Goal: Task Accomplishment & Management: Manage account settings

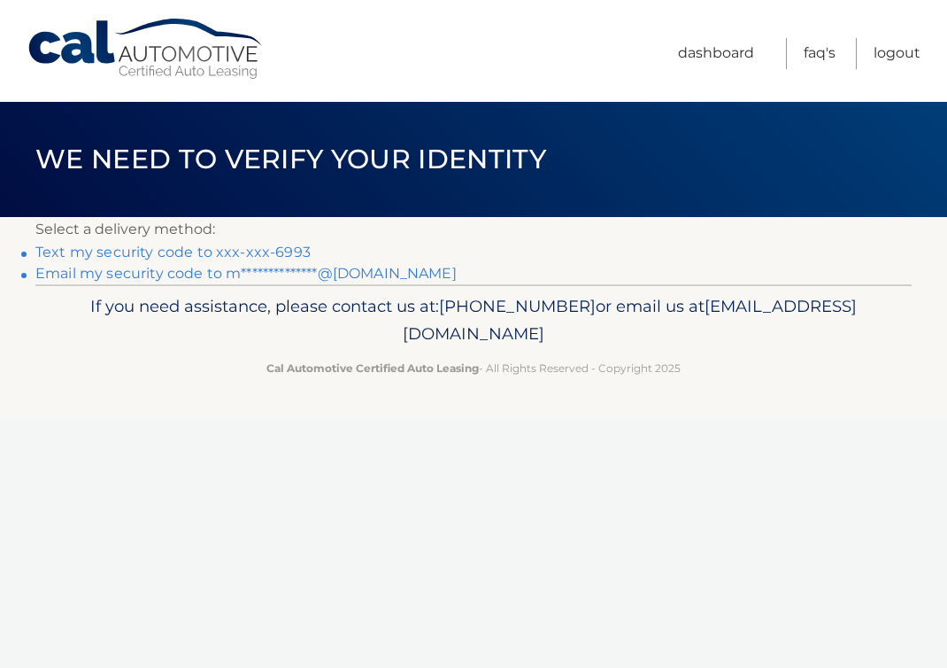
click at [276, 253] on link "Text my security code to xxx-xxx-6993" at bounding box center [172, 252] width 275 height 17
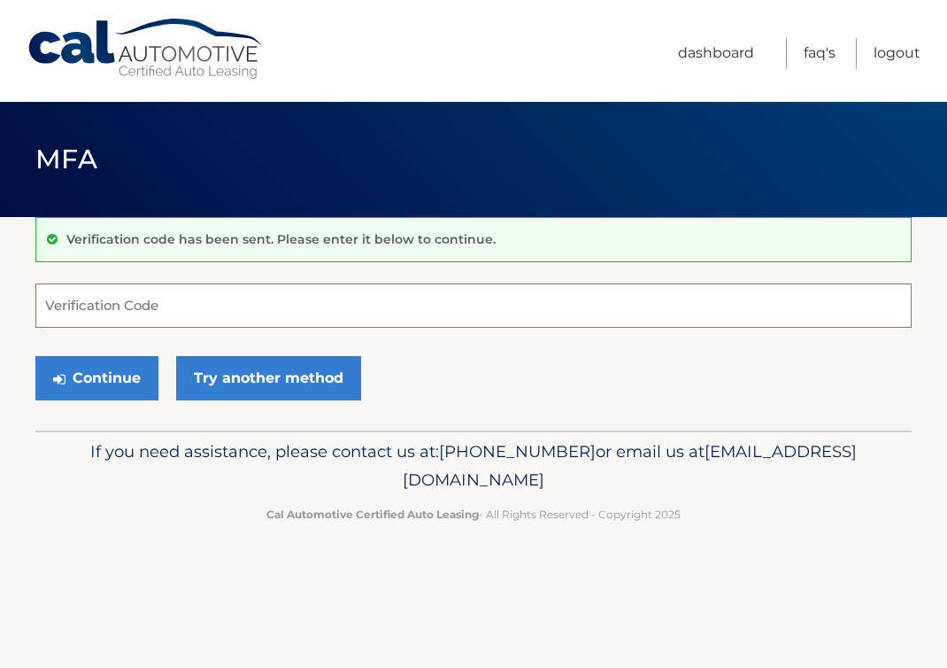
click at [232, 309] on input "Verification Code" at bounding box center [473, 305] width 877 height 44
type input "981997"
click at [98, 376] on button "Continue" at bounding box center [96, 378] width 123 height 44
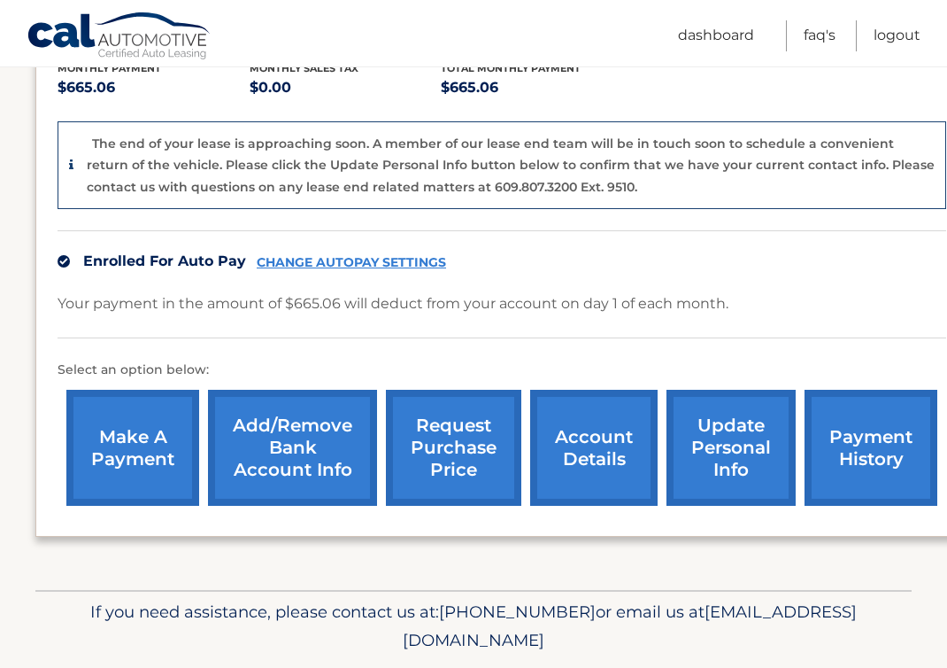
scroll to position [429, 0]
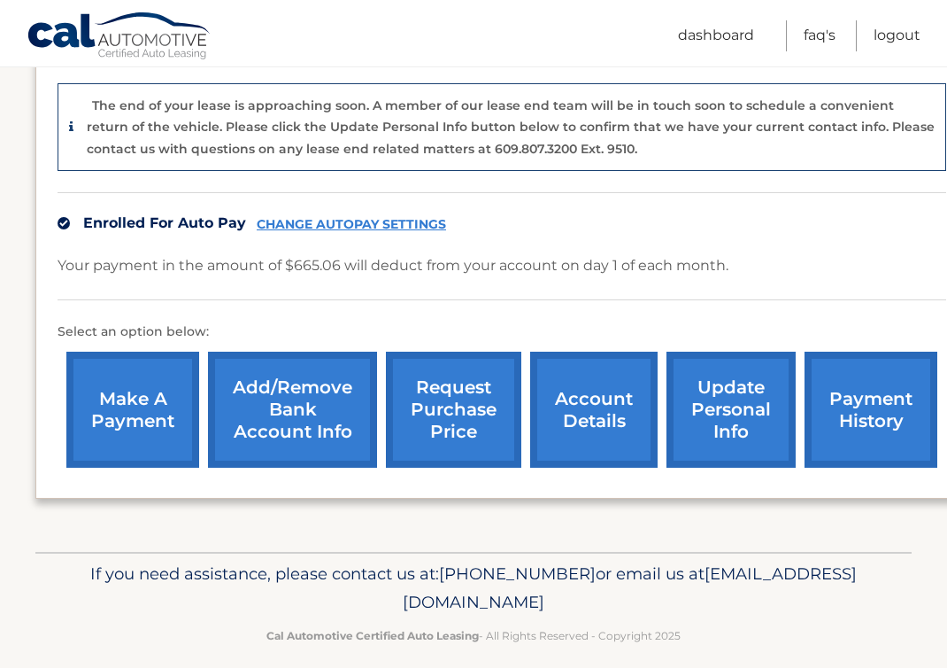
click at [276, 399] on link "Add/Remove bank account info" at bounding box center [292, 410] width 169 height 116
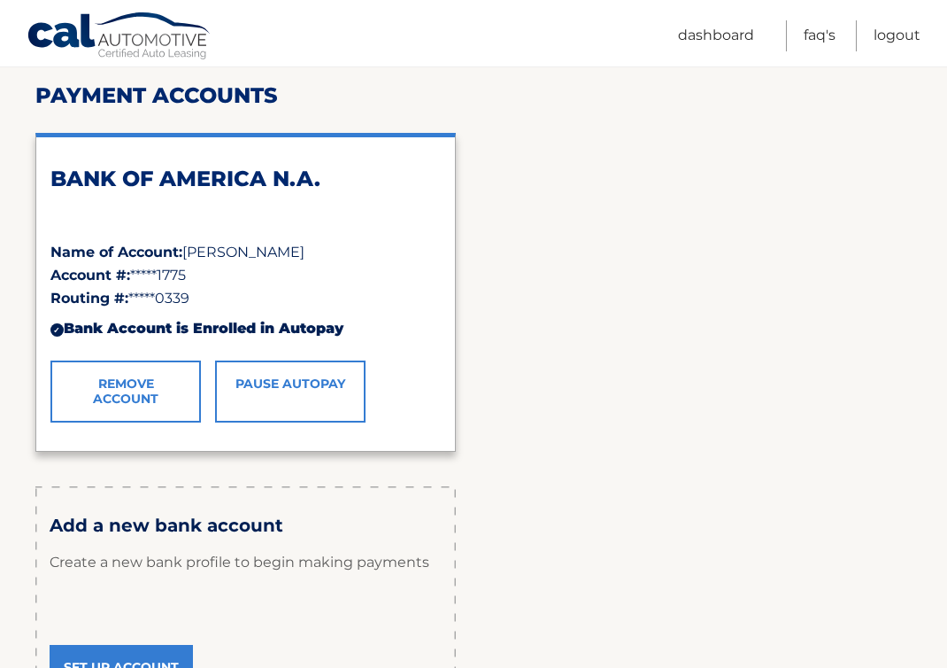
scroll to position [221, 0]
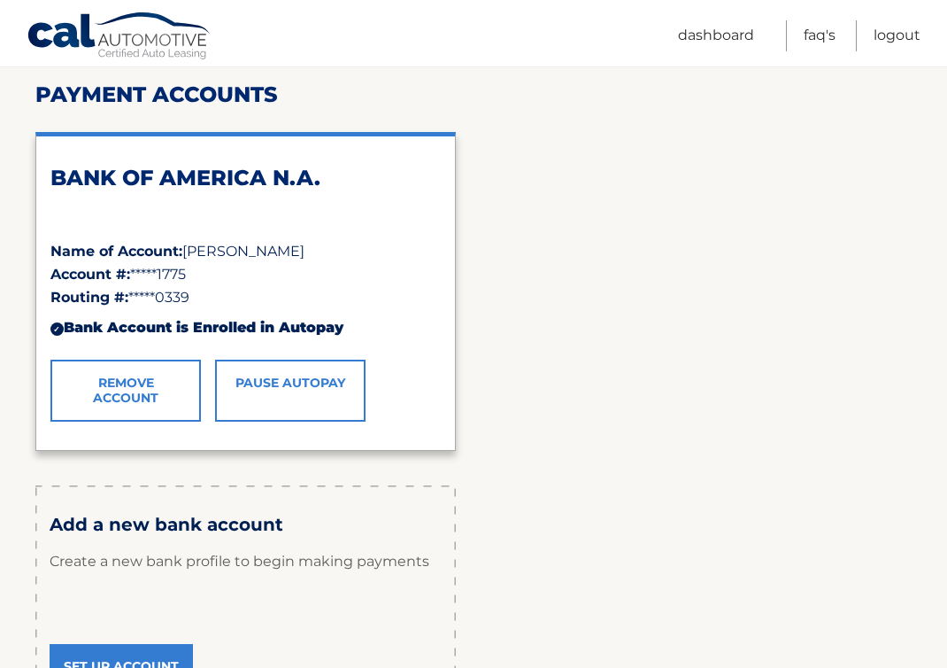
click at [153, 386] on link "Remove Account" at bounding box center [125, 391] width 151 height 62
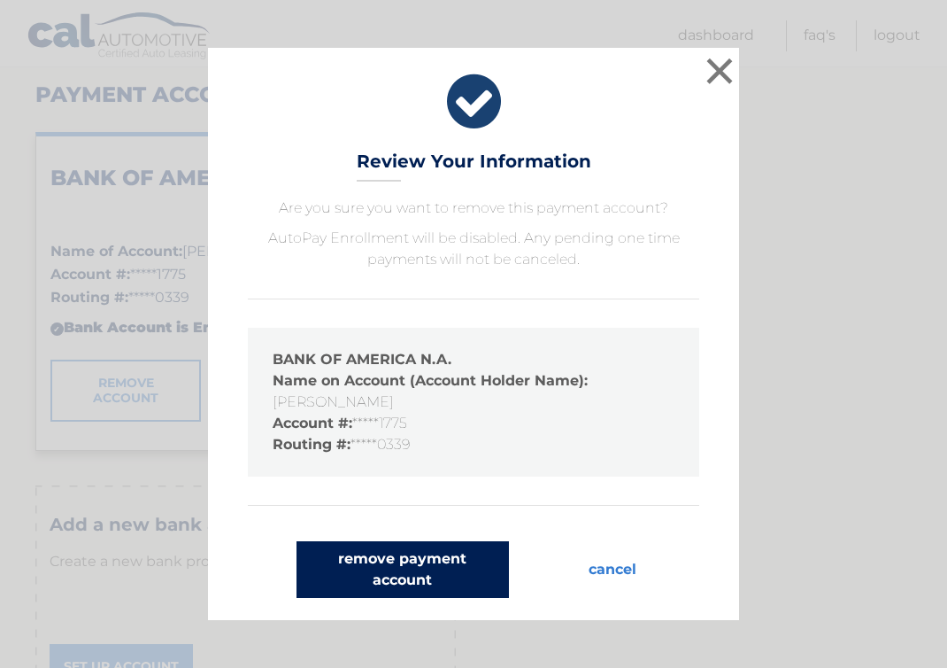
click at [380, 580] on button "remove payment account" at bounding box center [403, 569] width 213 height 57
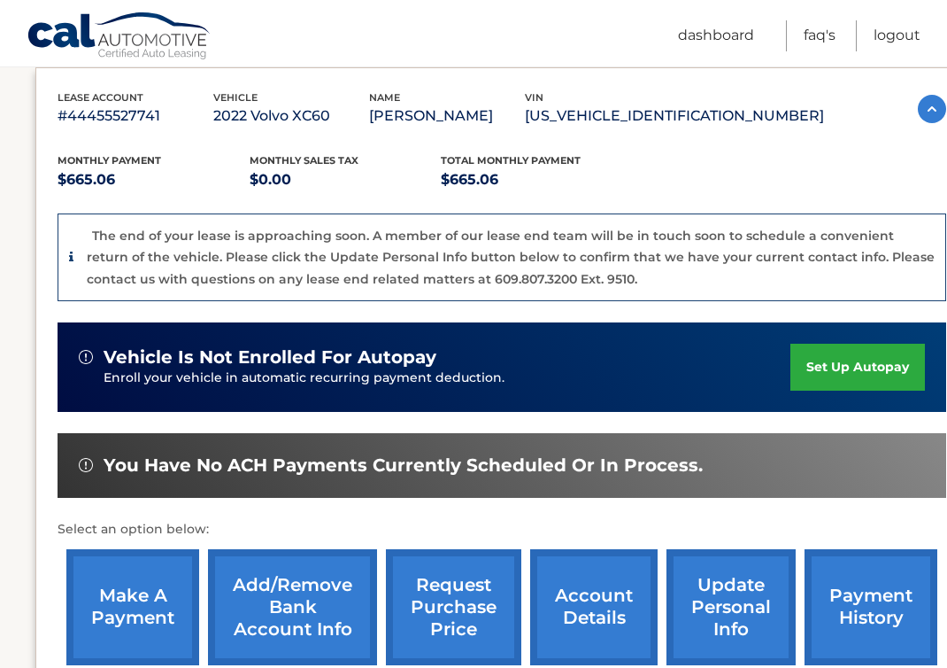
scroll to position [439, 0]
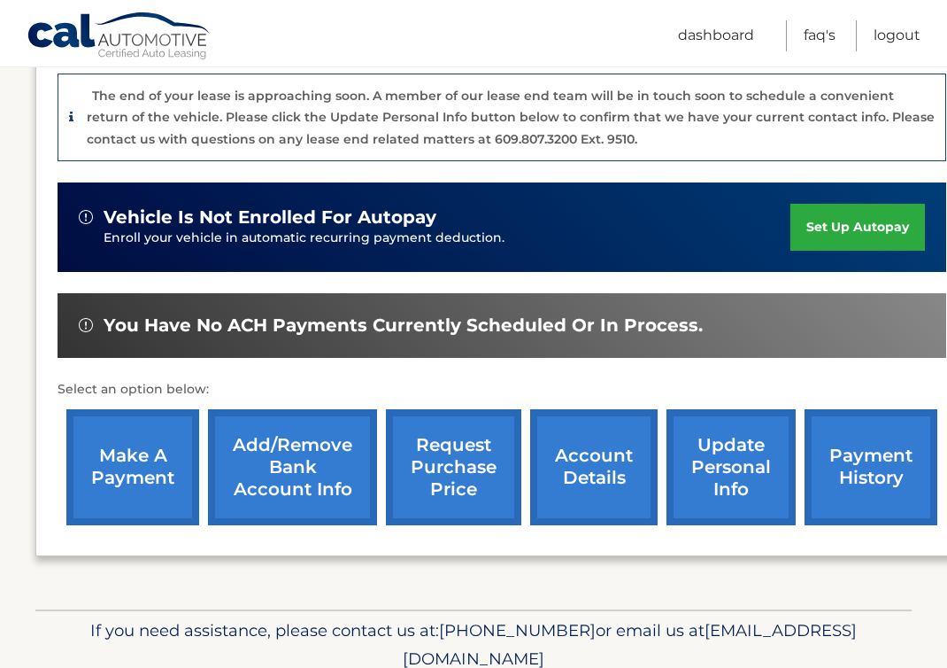
click at [583, 470] on link "account details" at bounding box center [594, 467] width 128 height 116
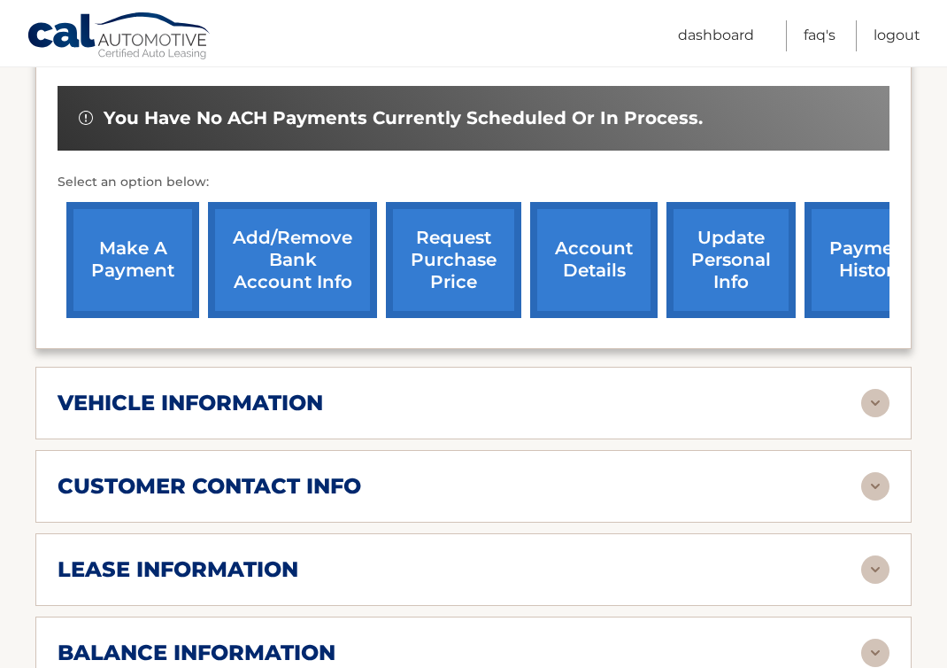
scroll to position [631, 0]
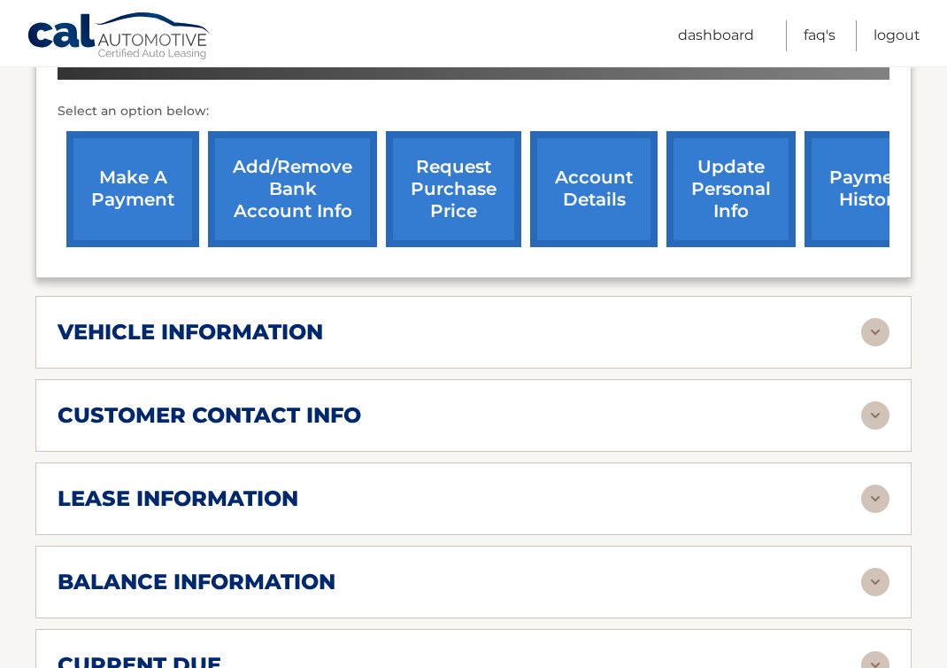
click at [577, 491] on div "lease information" at bounding box center [460, 498] width 804 height 27
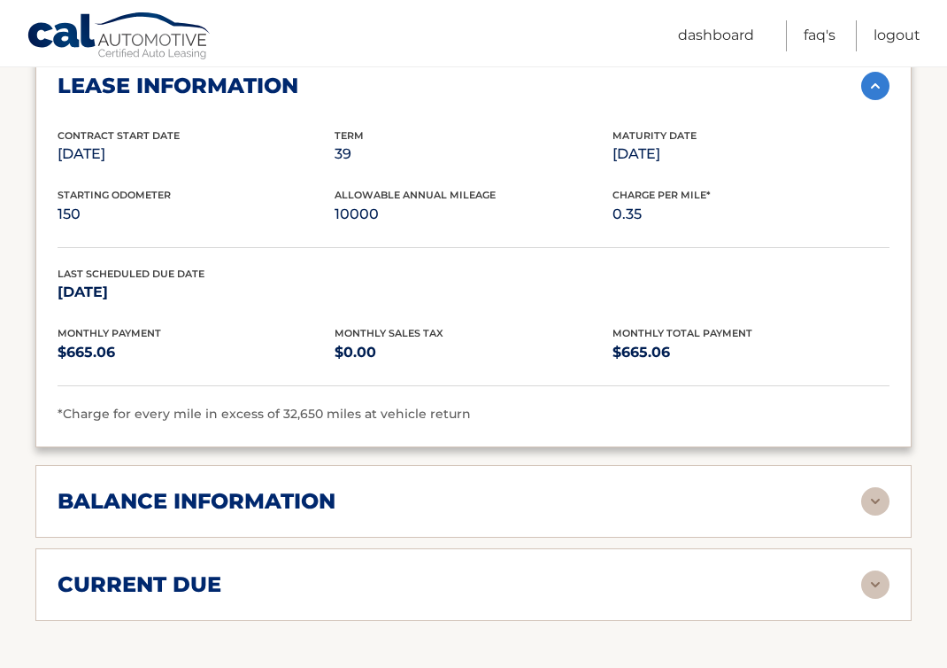
scroll to position [1060, 0]
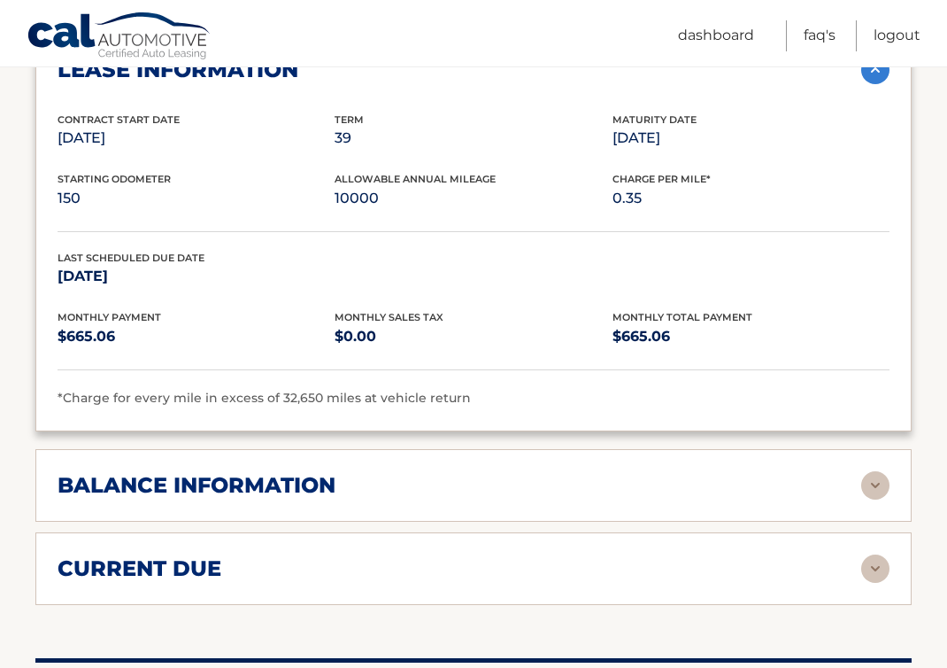
click at [527, 479] on div "balance information" at bounding box center [460, 485] width 804 height 27
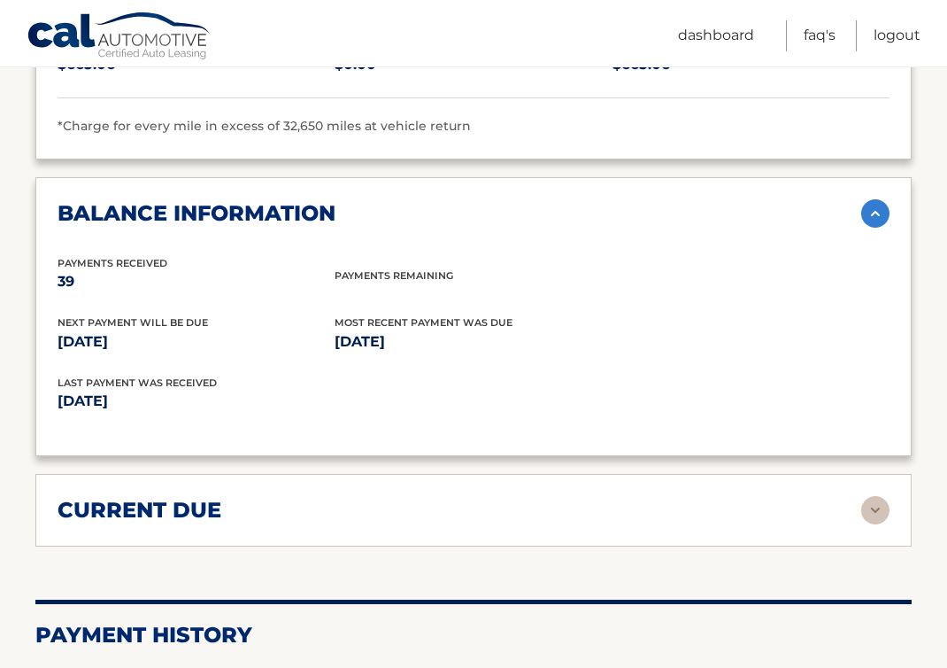
scroll to position [1333, 0]
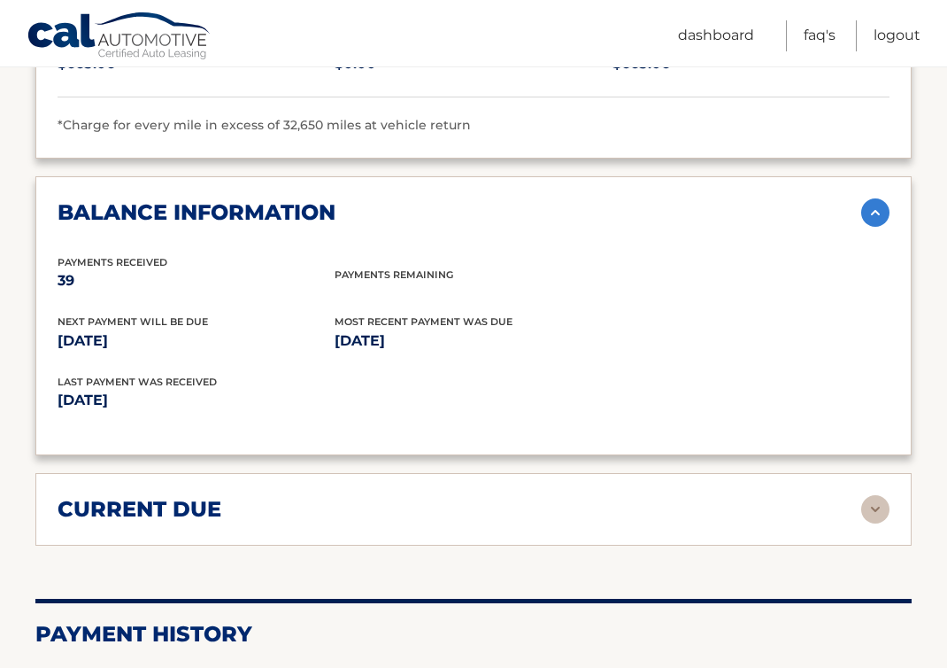
click at [527, 503] on div "current due" at bounding box center [460, 509] width 804 height 27
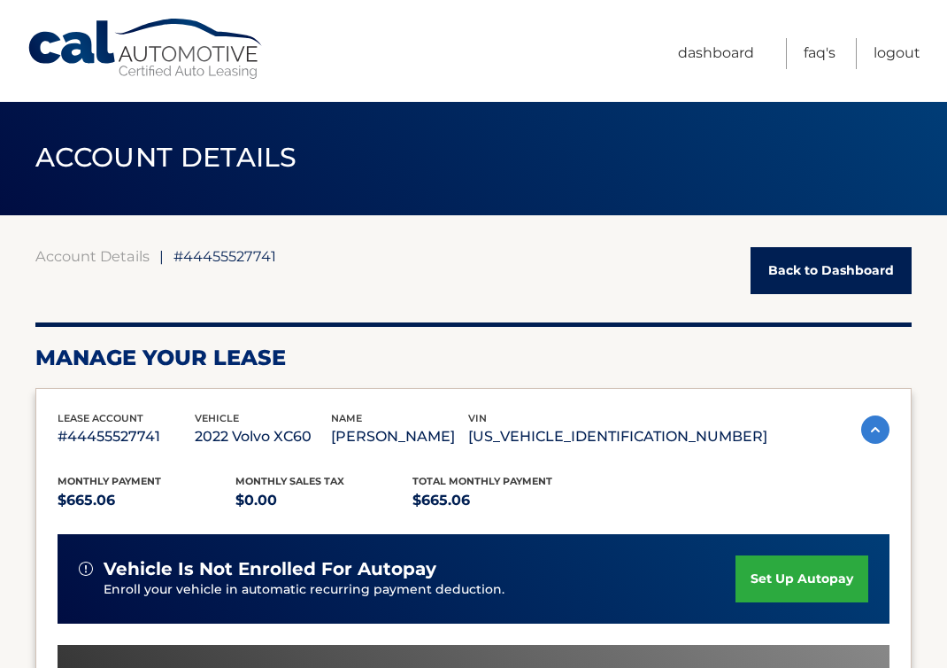
scroll to position [0, 0]
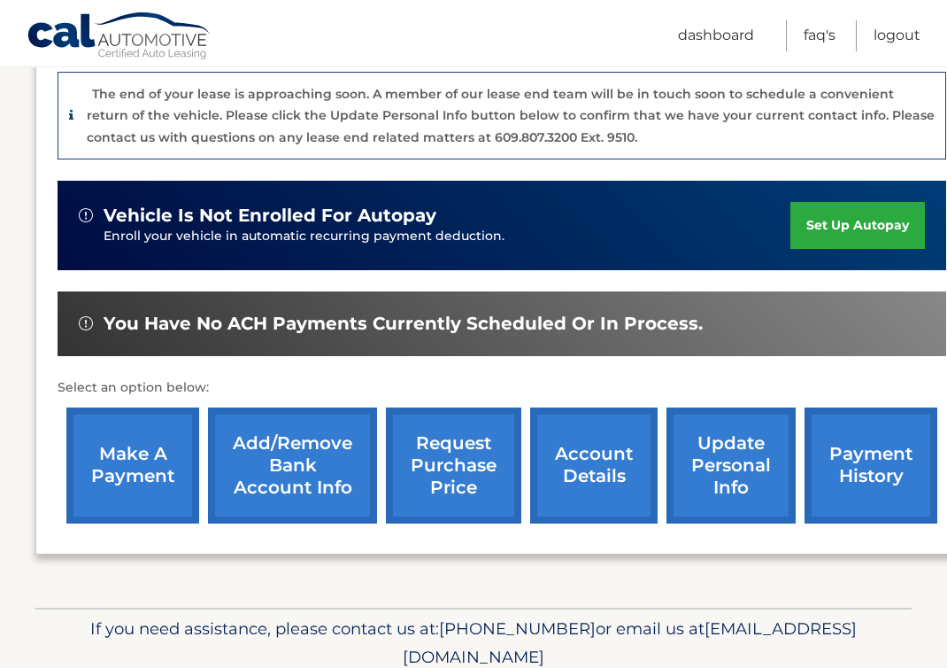
scroll to position [446, 0]
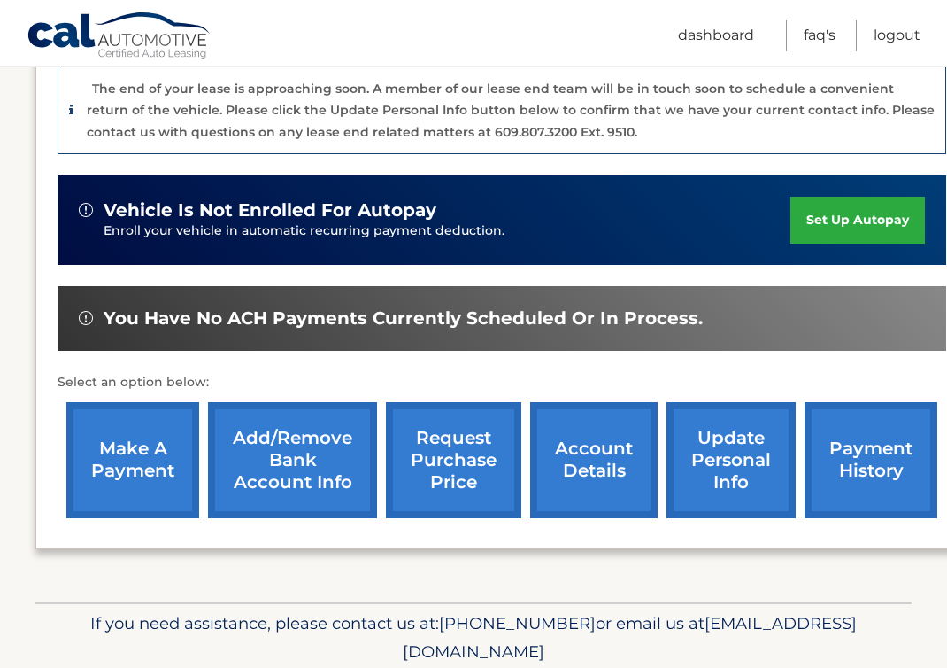
click at [699, 427] on link "update personal info" at bounding box center [731, 460] width 129 height 116
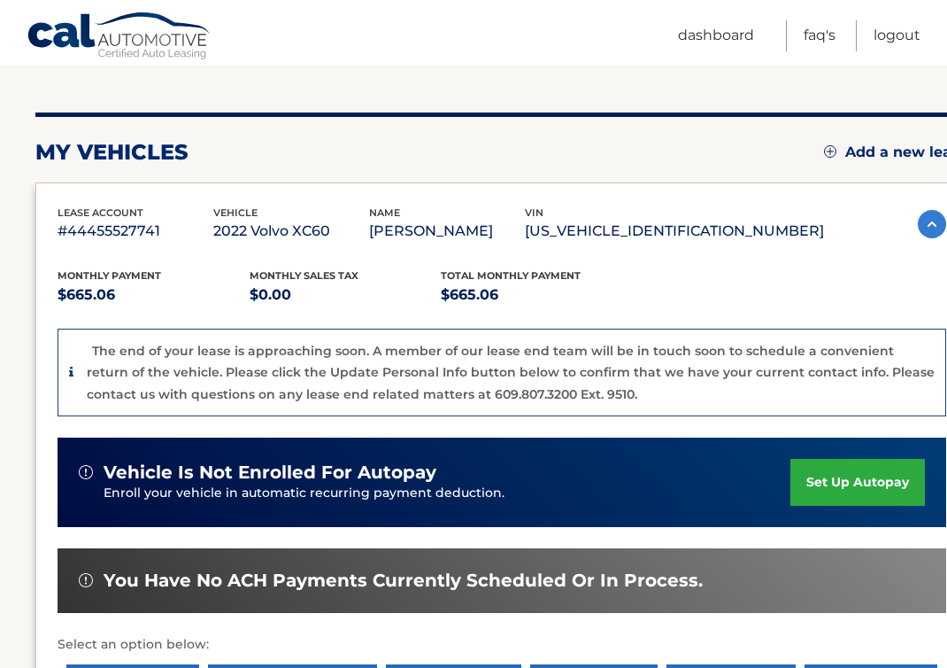
scroll to position [0, 0]
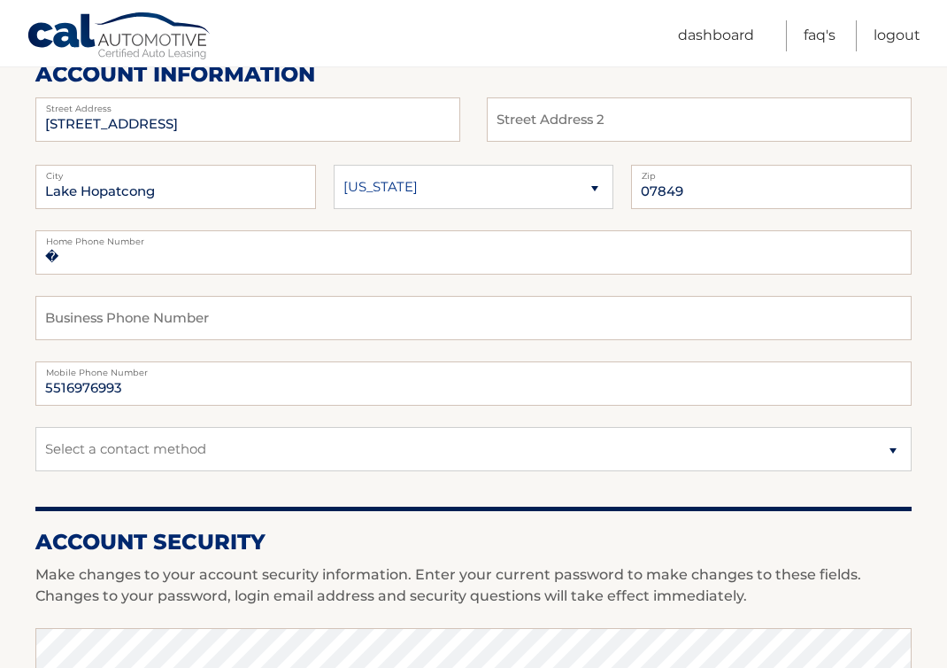
scroll to position [246, 0]
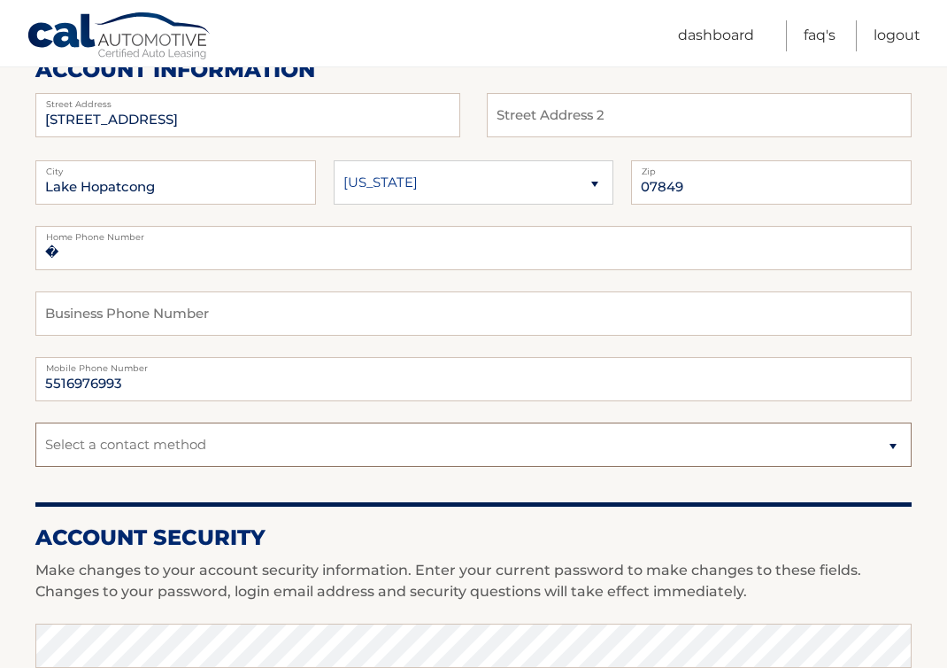
click at [187, 438] on select "Select a contact method Mobile Home" at bounding box center [473, 444] width 877 height 44
select select "1"
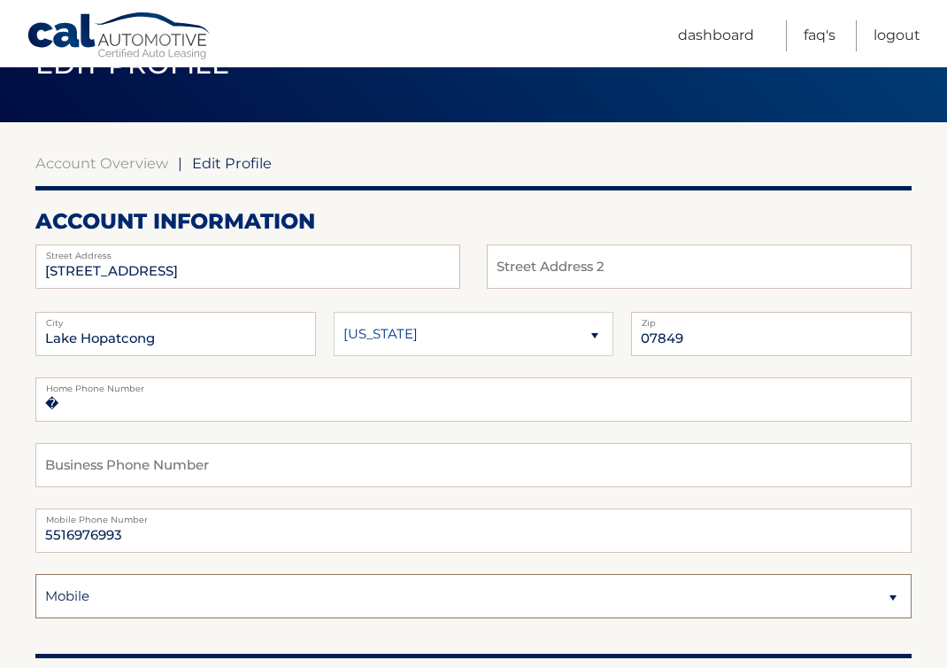
scroll to position [0, 0]
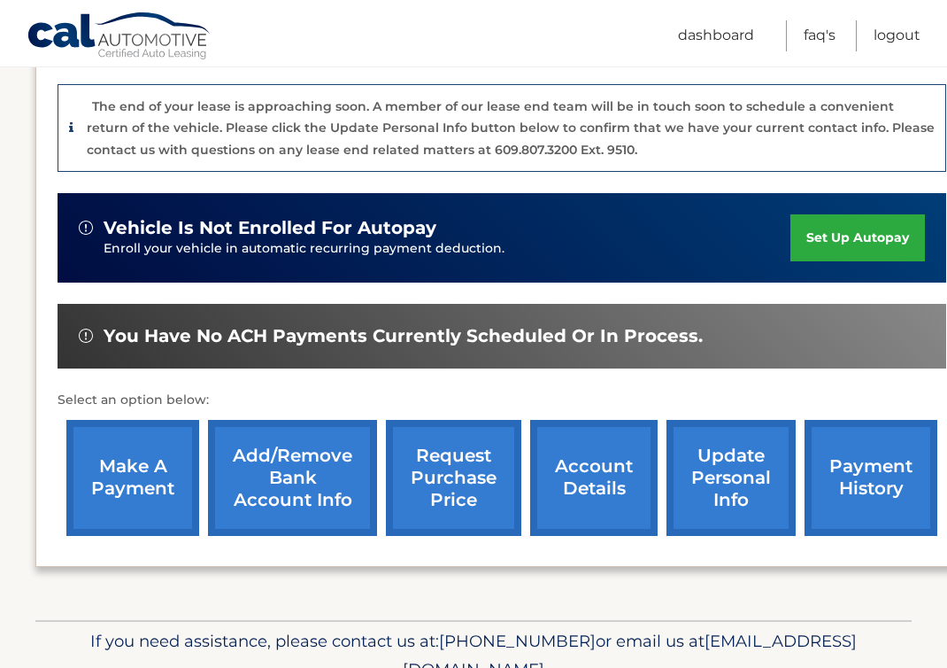
scroll to position [437, 0]
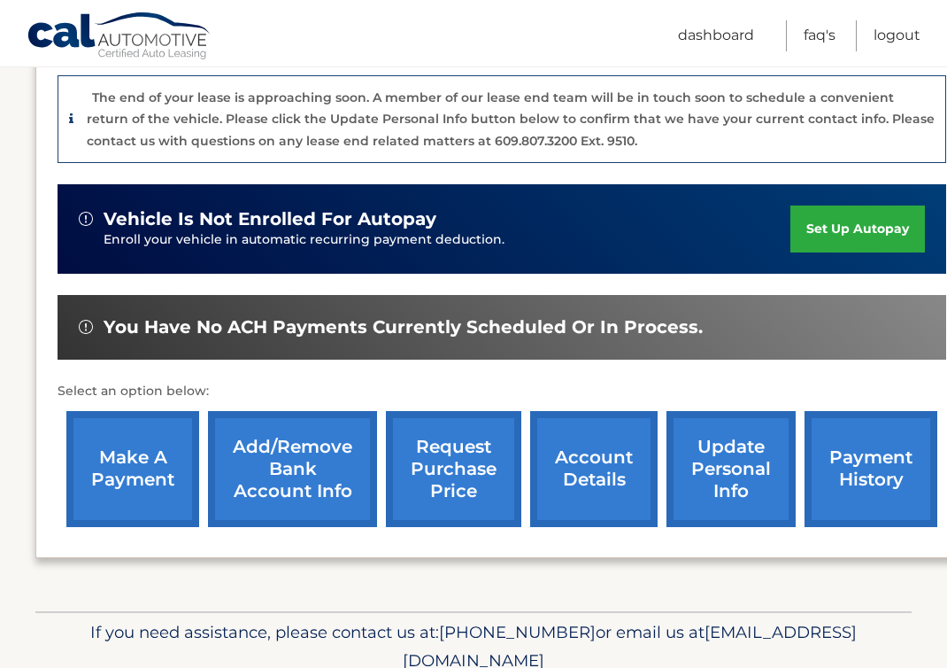
click at [607, 577] on div "my vehicles Add a new lease lease account #44455527741 vehicle 2022 Volvo XC60 …" at bounding box center [501, 195] width 933 height 831
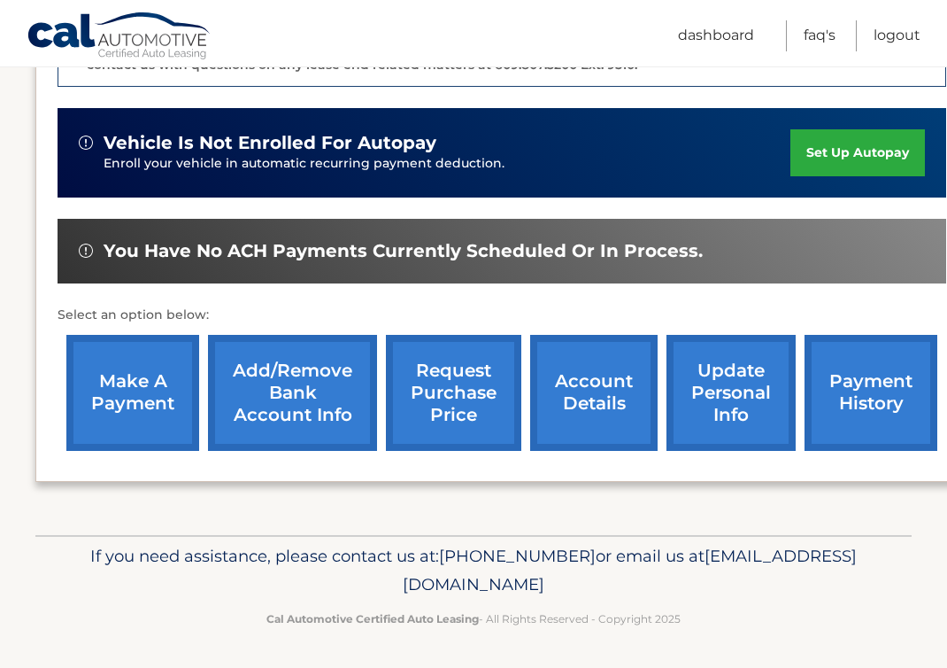
click at [723, 565] on p "If you need assistance, please contact us at: [PHONE_NUMBER] or email us at [EM…" at bounding box center [473, 570] width 823 height 57
click at [595, 403] on link "account details" at bounding box center [594, 393] width 128 height 116
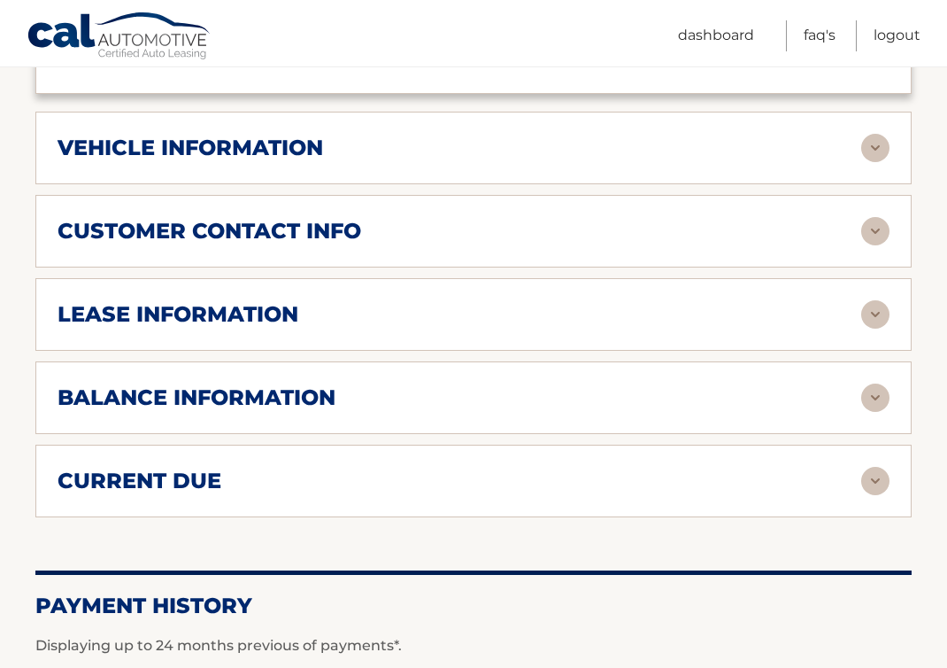
scroll to position [837, 0]
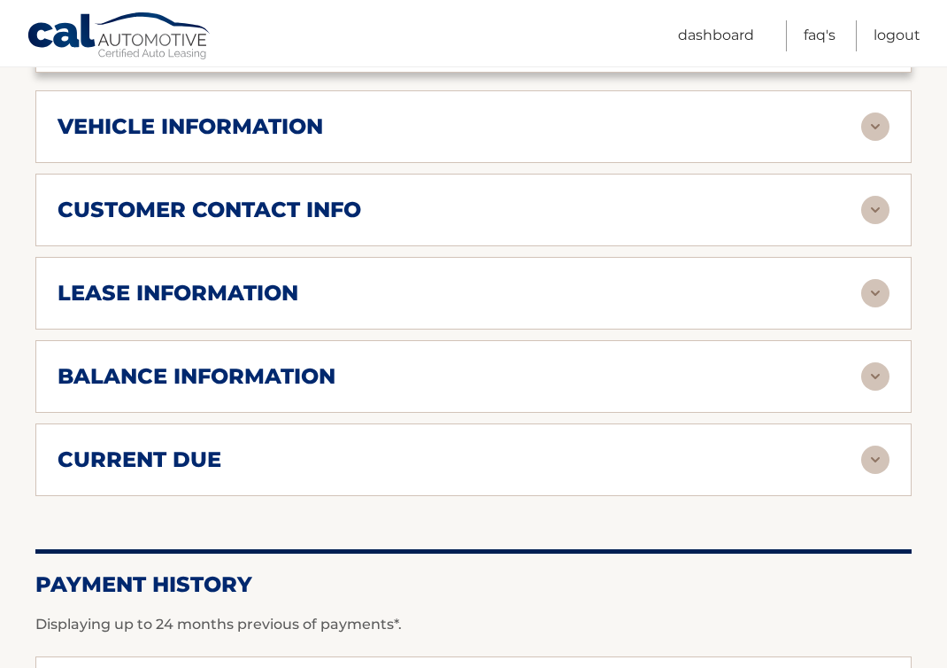
click at [639, 376] on div "balance information" at bounding box center [460, 376] width 804 height 27
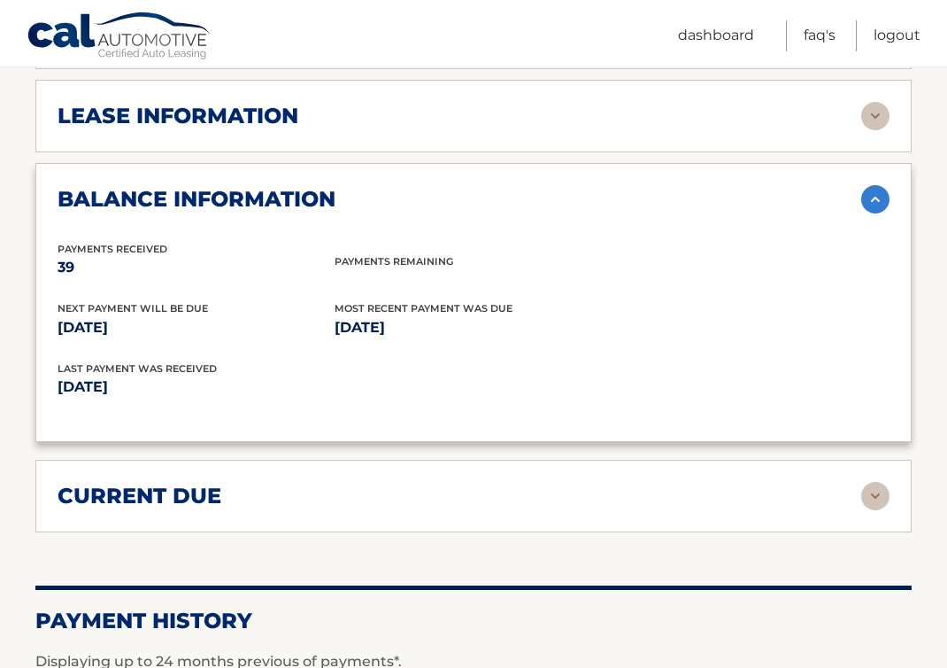
scroll to position [1017, 0]
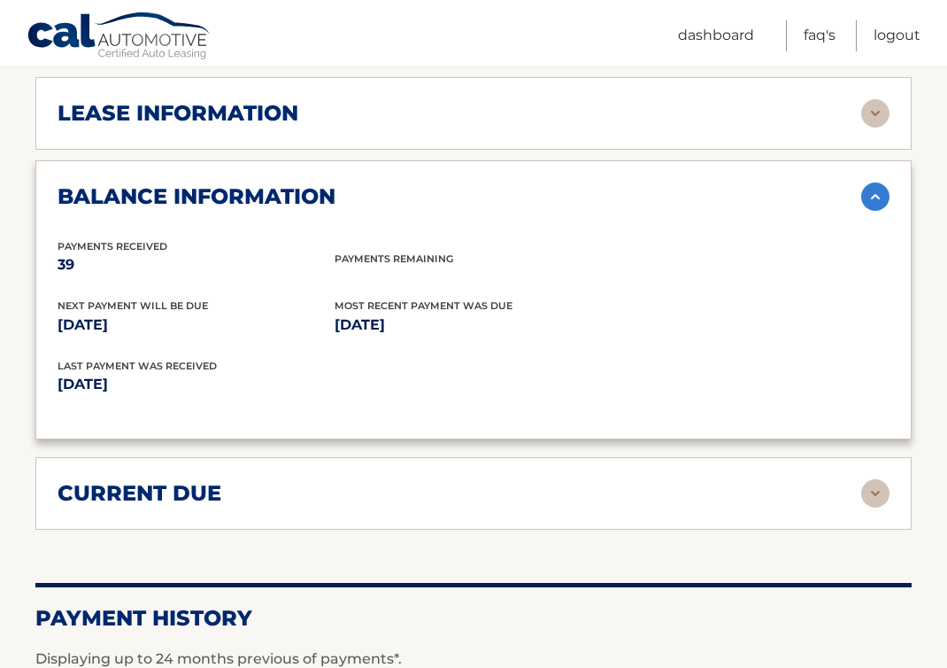
click at [541, 506] on div "current due Late Charges $0.00 Miscelleneous Charges* $0.00 Sales Tax $0.00 pay…" at bounding box center [473, 493] width 877 height 73
click at [636, 470] on div "current due Late Charges $0.00 Miscelleneous Charges* $0.00 Sales Tax $0.00 pay…" at bounding box center [473, 493] width 877 height 73
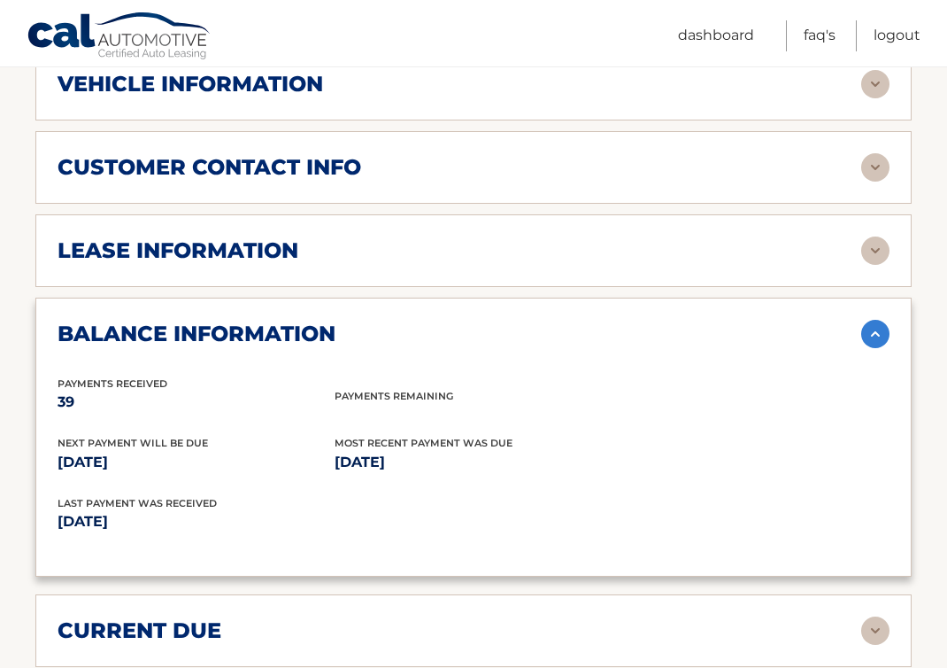
scroll to position [860, 0]
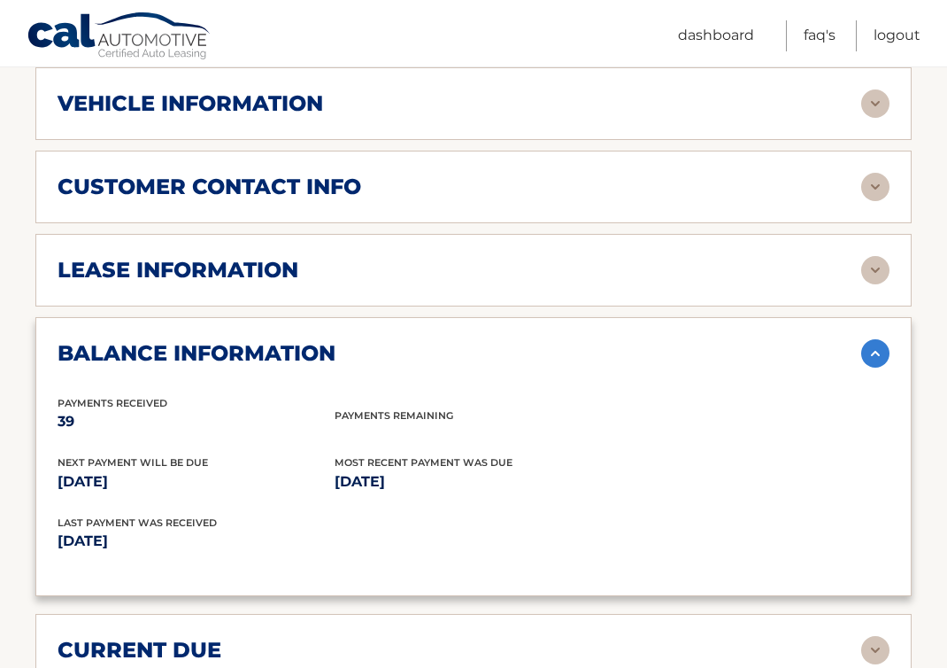
click at [877, 272] on img at bounding box center [876, 270] width 28 height 28
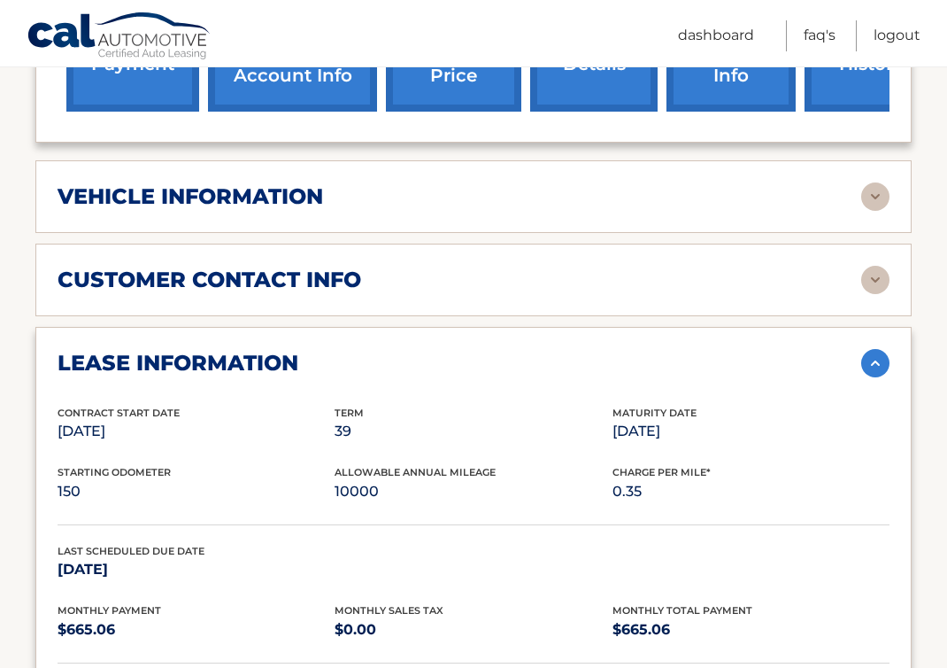
scroll to position [763, 0]
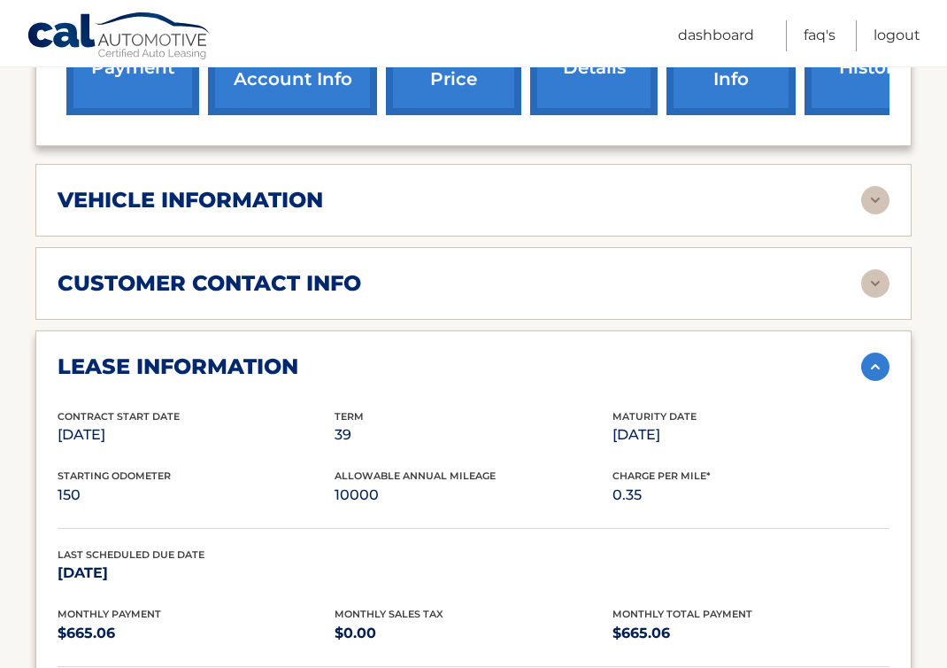
click at [872, 291] on img at bounding box center [876, 283] width 28 height 28
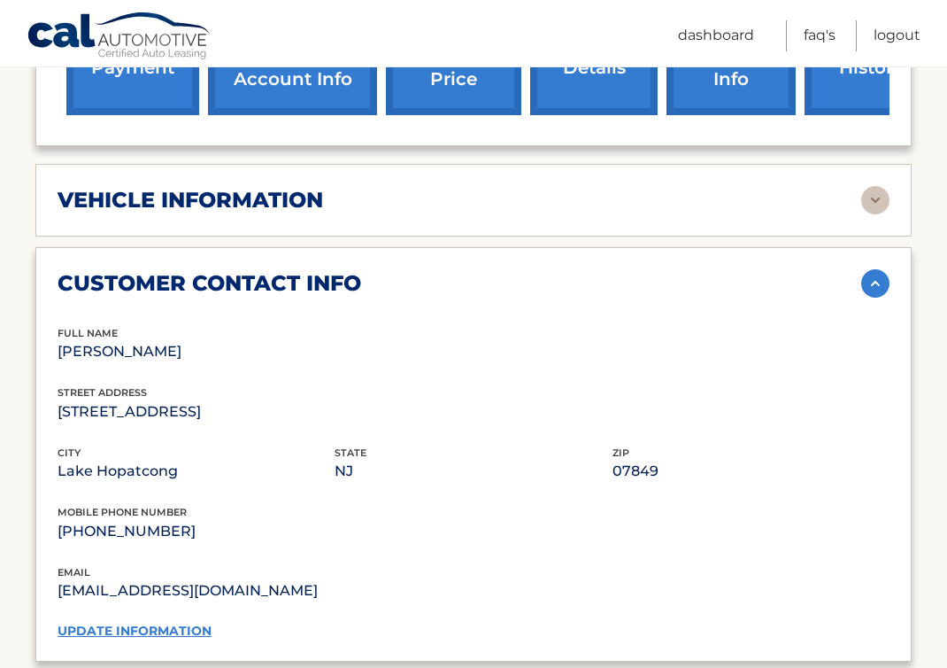
click at [872, 198] on img at bounding box center [876, 200] width 28 height 28
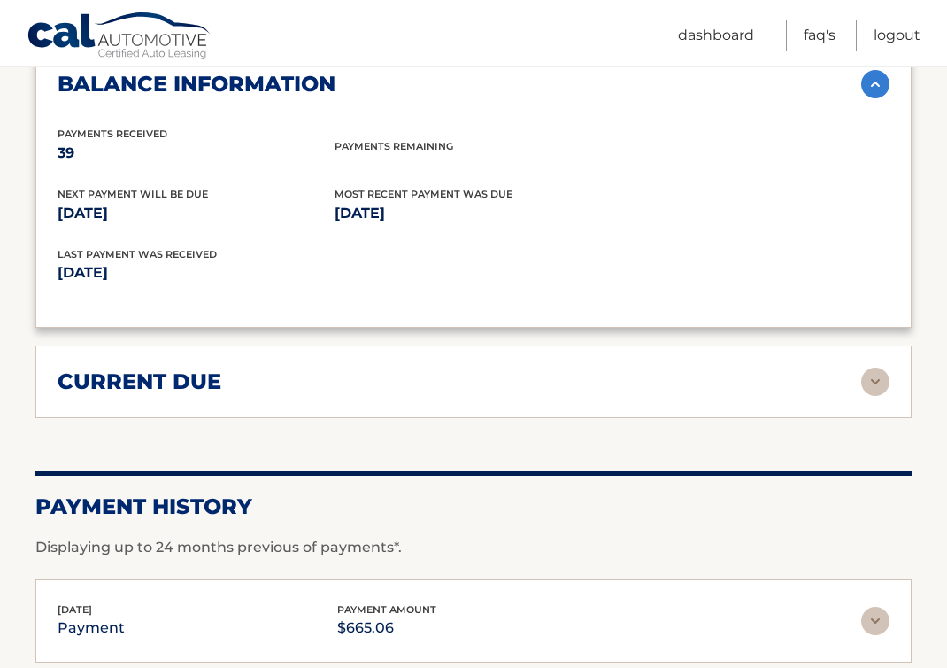
scroll to position [2244, 0]
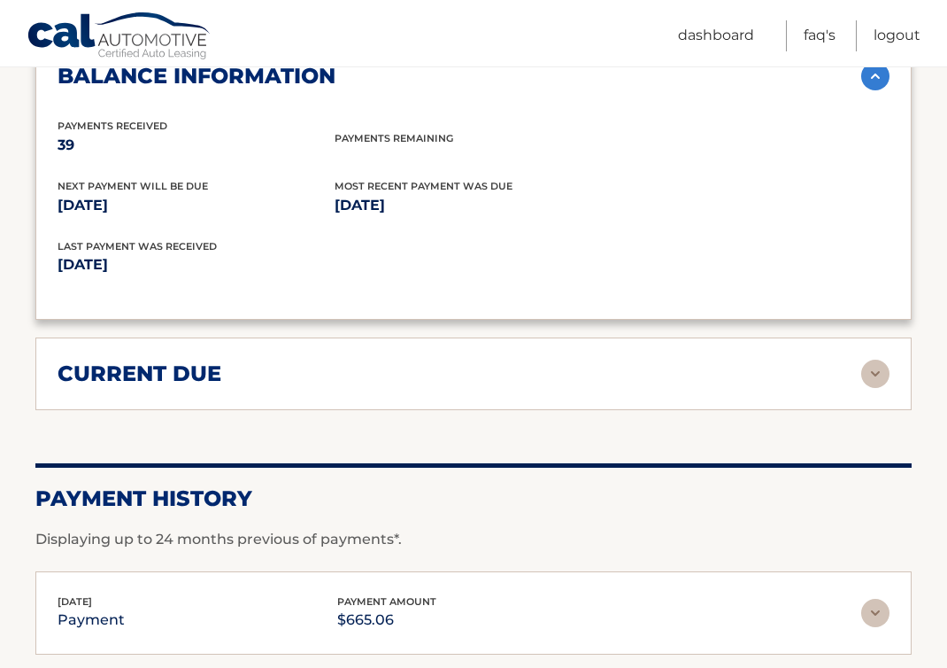
click at [884, 379] on div "current due Late Charges $0.00 Miscelleneous Charges* $0.00 Sales Tax $0.00 pay…" at bounding box center [473, 373] width 877 height 73
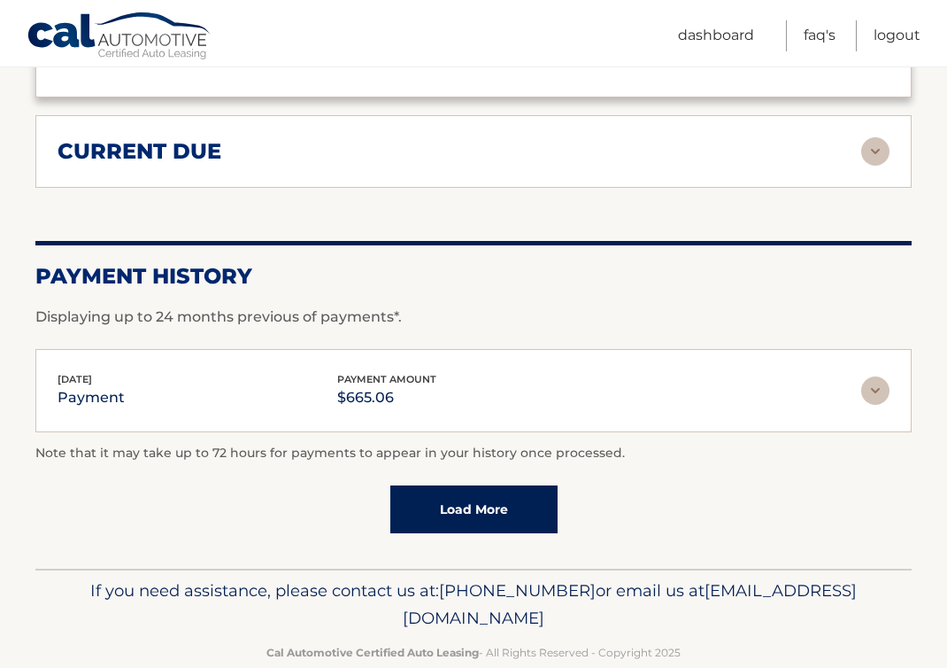
scroll to position [2492, 0]
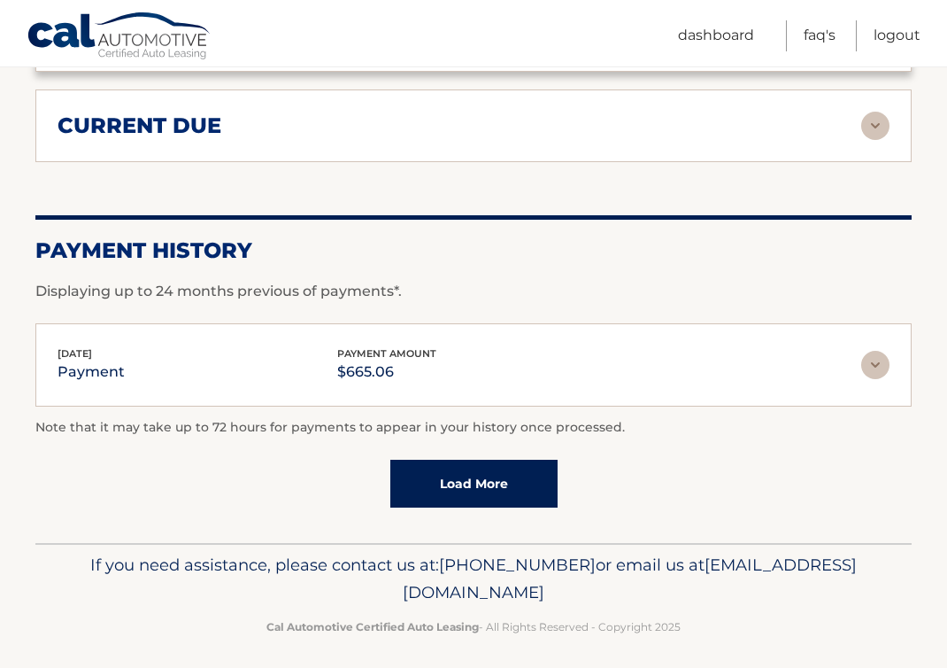
click at [459, 487] on link "Load More" at bounding box center [473, 484] width 167 height 48
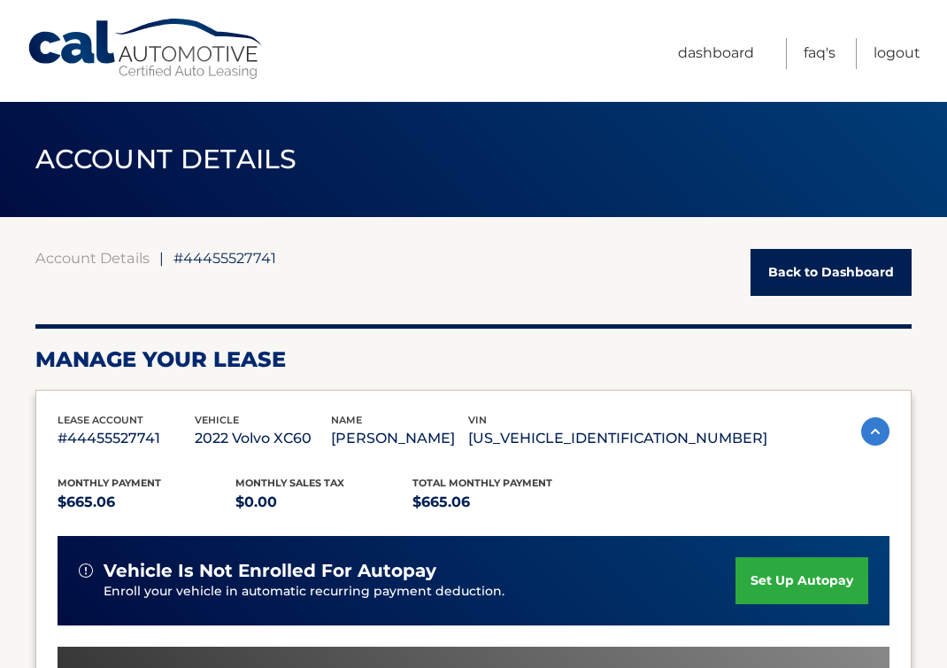
scroll to position [4, 0]
